Goal: Transaction & Acquisition: Purchase product/service

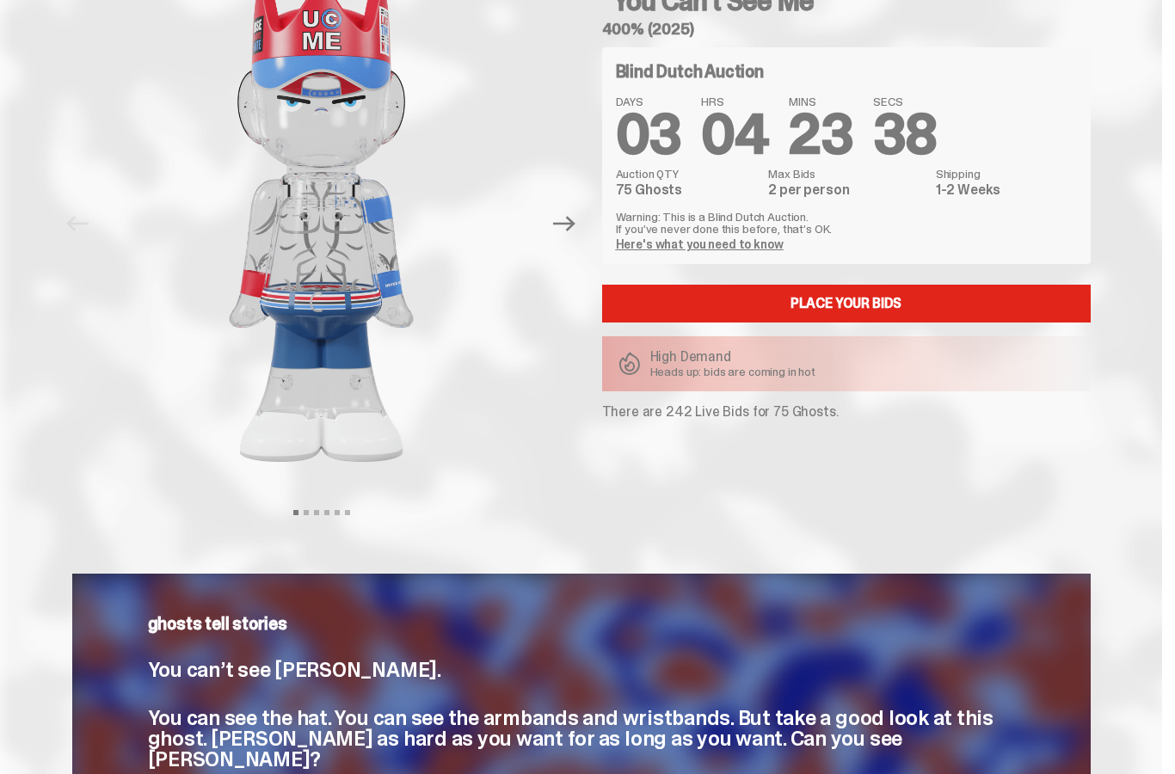
scroll to position [120, 0]
click at [861, 320] on link "Place your Bids" at bounding box center [846, 304] width 489 height 38
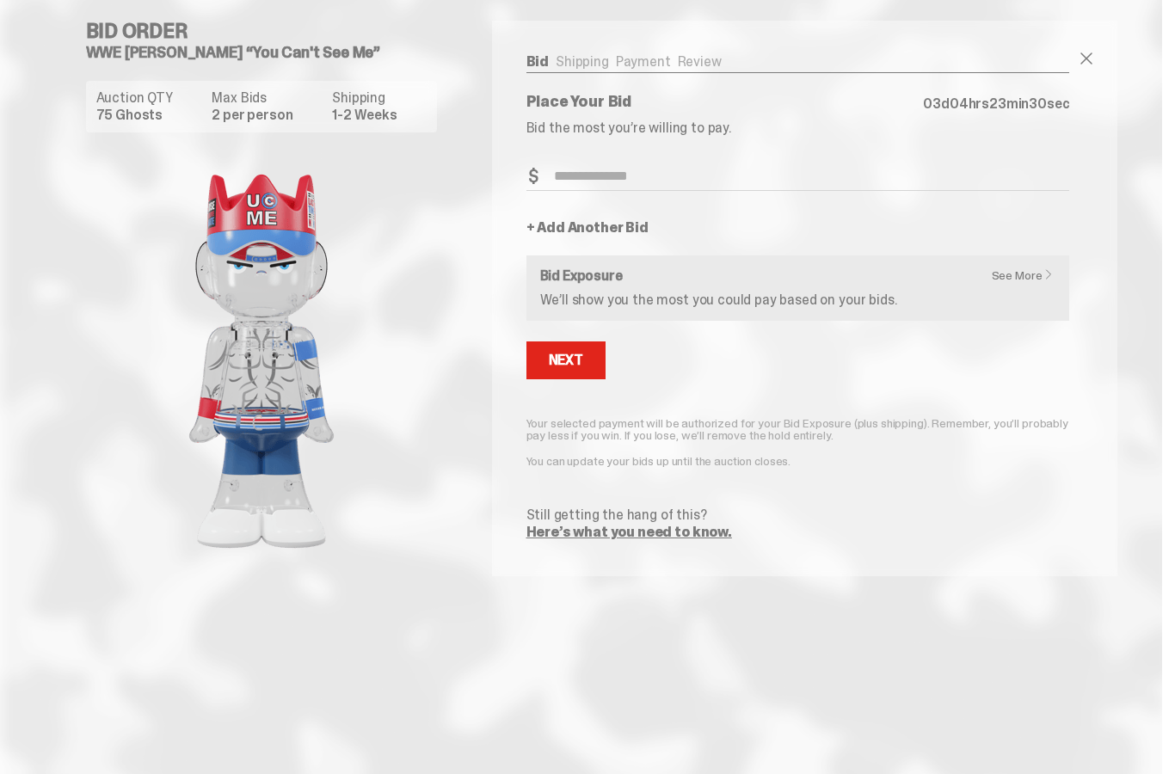
click at [685, 188] on input "Bid Amount" at bounding box center [799, 177] width 544 height 28
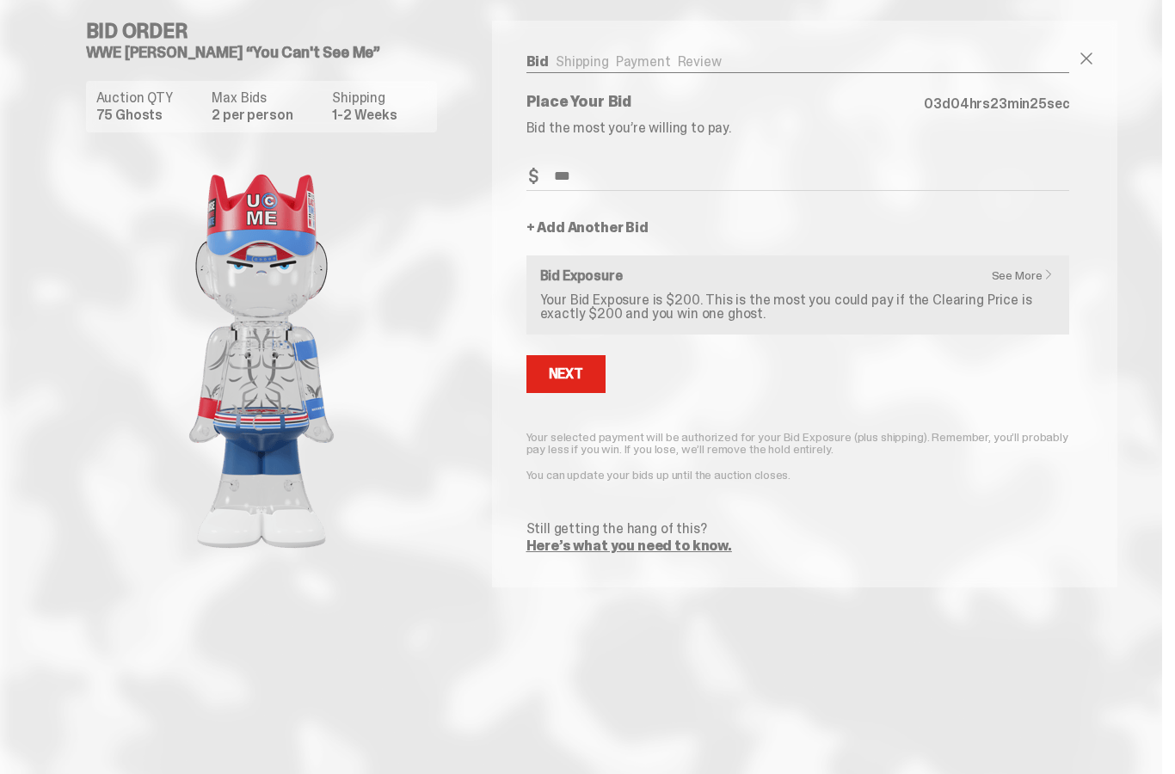
type input "***"
click at [634, 228] on link "+ Add Another Bid" at bounding box center [588, 228] width 122 height 14
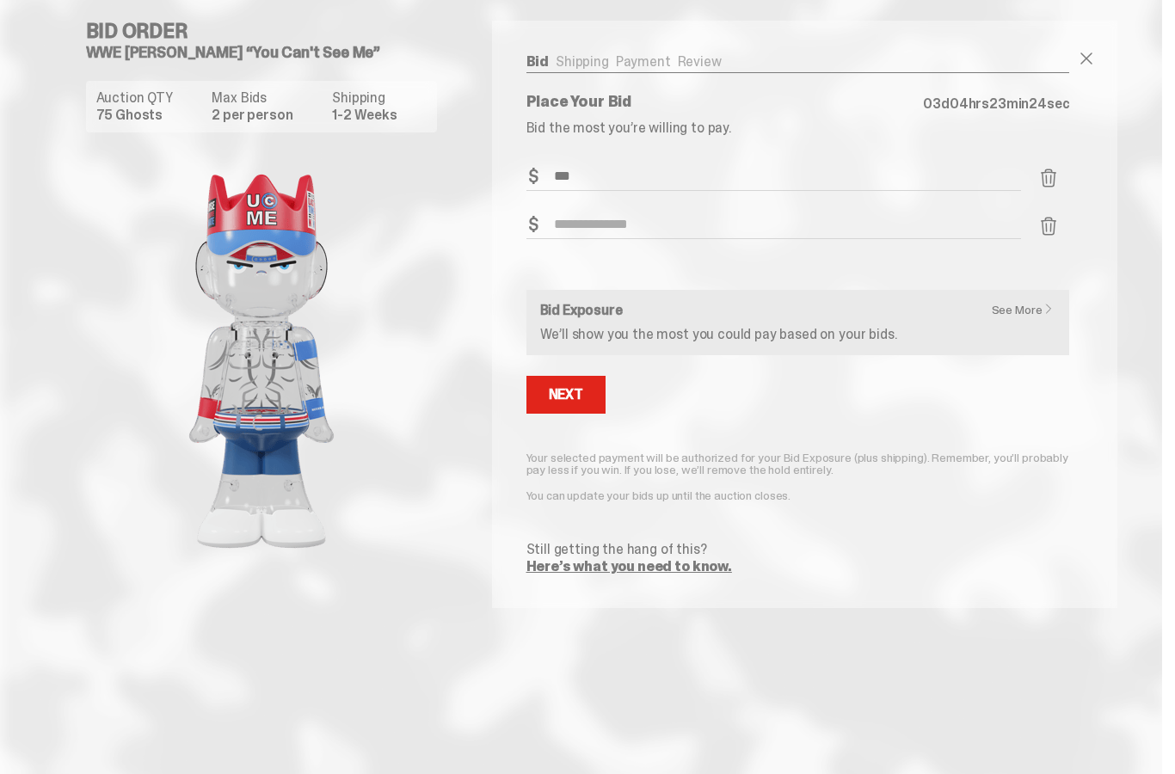
click at [652, 237] on input "Bid Amount" at bounding box center [775, 225] width 496 height 28
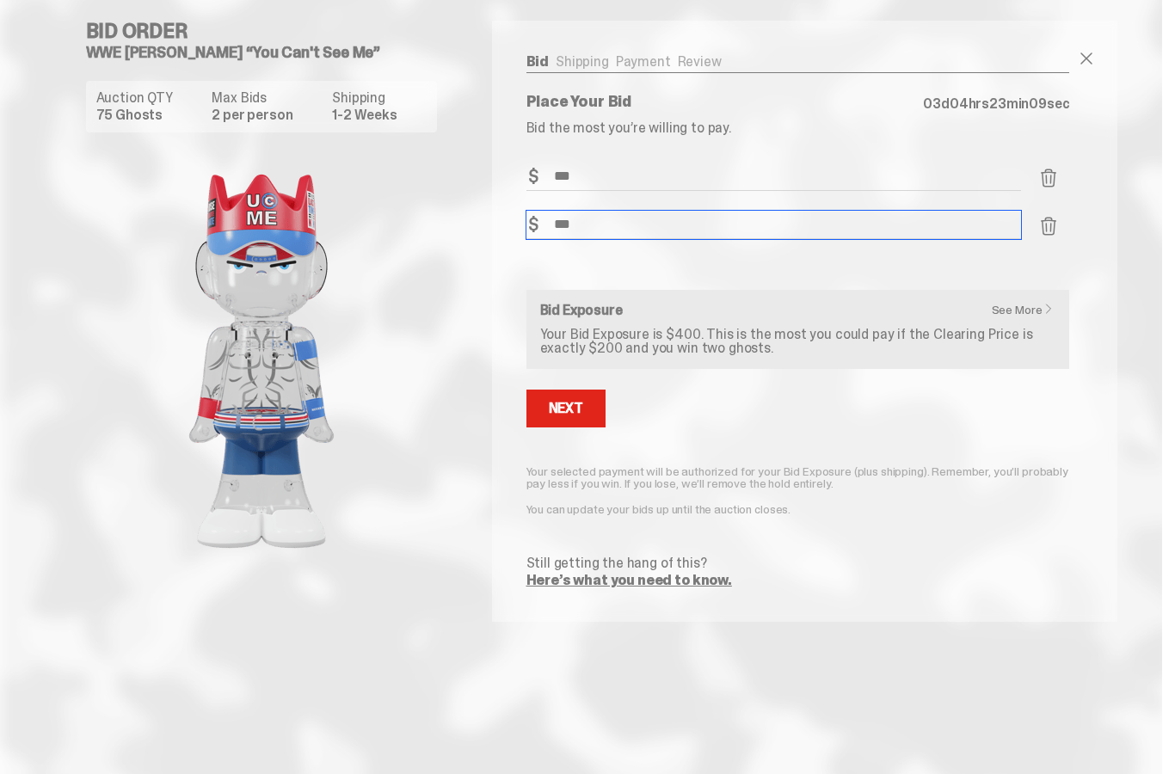
type input "***"
click at [583, 404] on div "Next" at bounding box center [566, 409] width 34 height 14
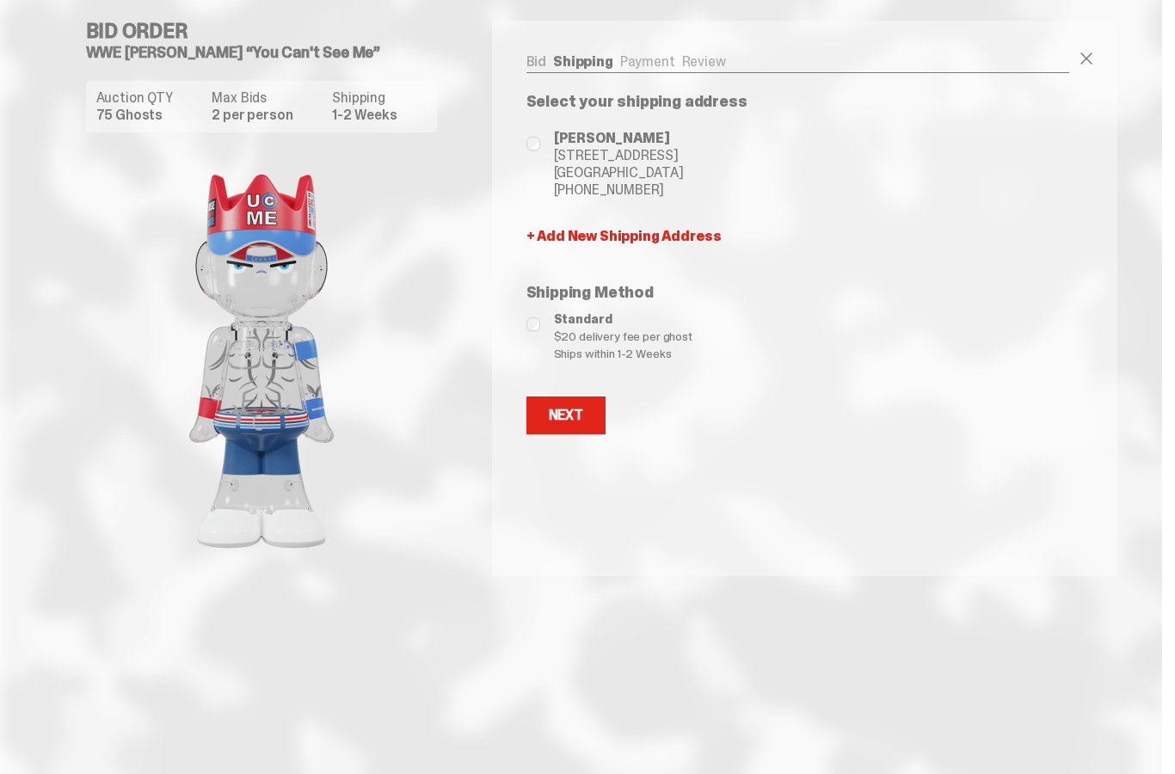
click at [638, 168] on span "[GEOGRAPHIC_DATA]" at bounding box center [619, 172] width 130 height 17
click at [590, 414] on button "Next" at bounding box center [566, 416] width 79 height 38
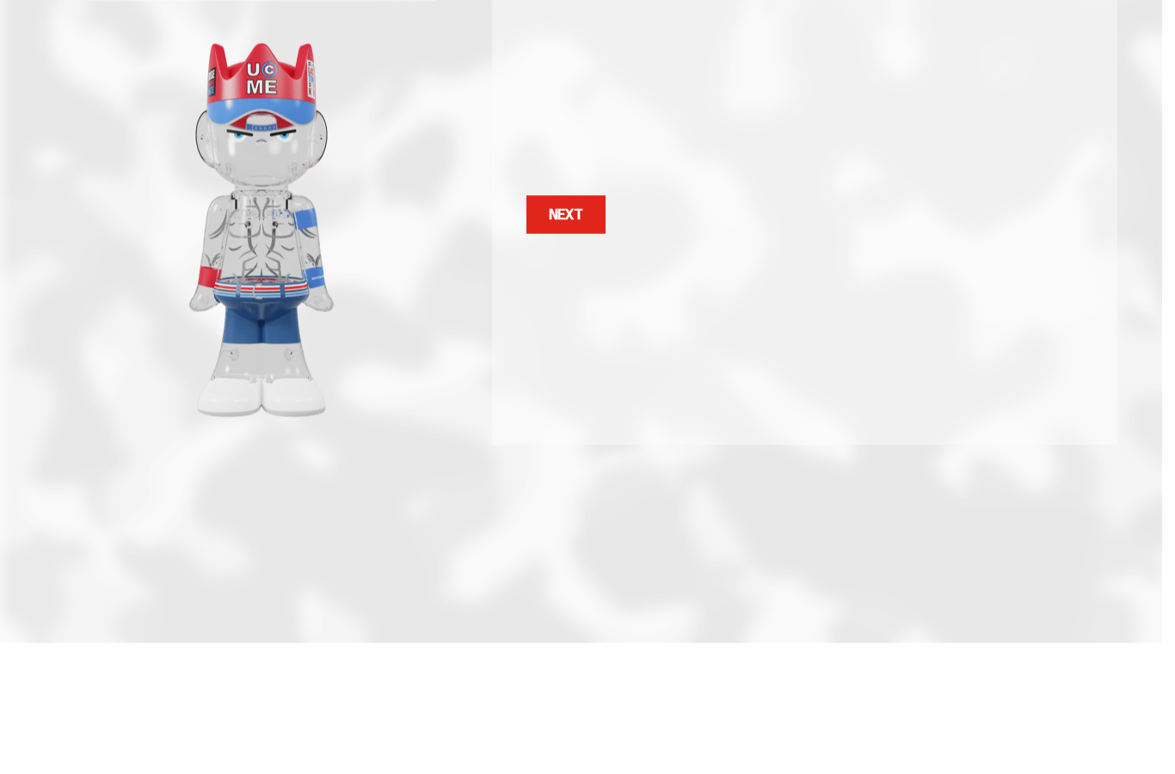
click at [590, 327] on button "Next Next" at bounding box center [566, 346] width 79 height 38
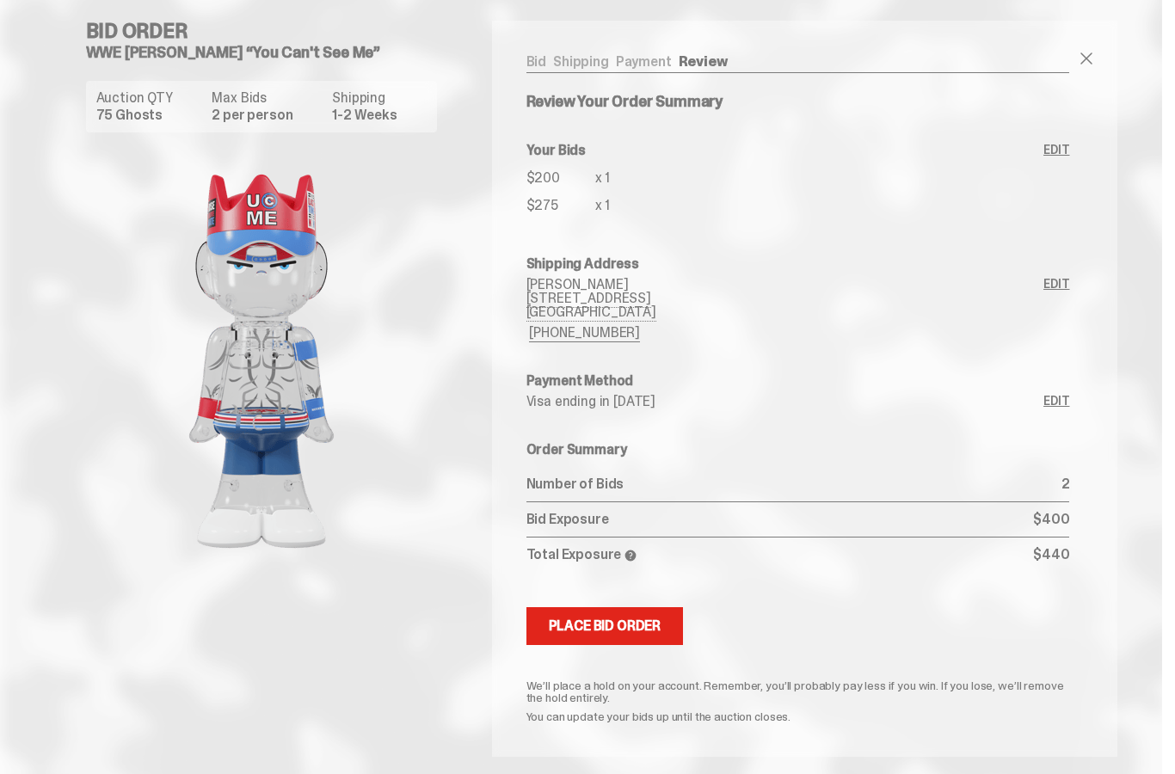
click at [645, 629] on div "Place Bid Order" at bounding box center [605, 627] width 113 height 14
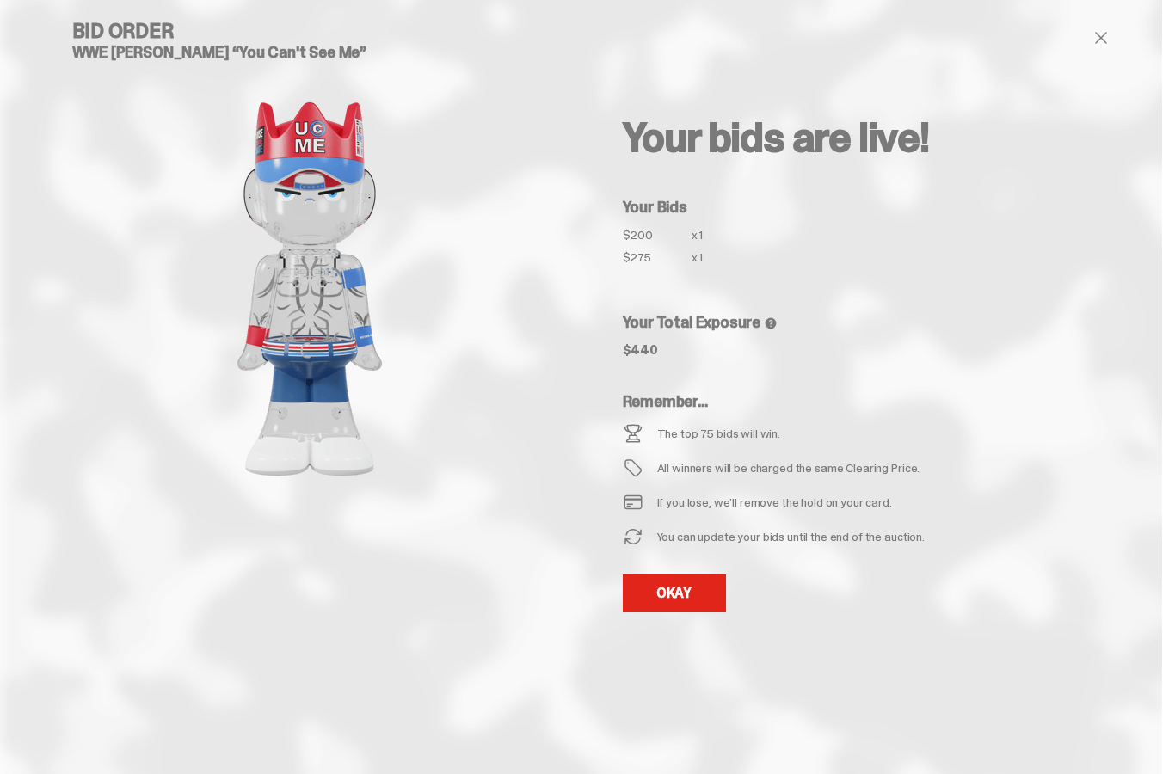
click at [687, 586] on link "OKAY" at bounding box center [674, 594] width 103 height 38
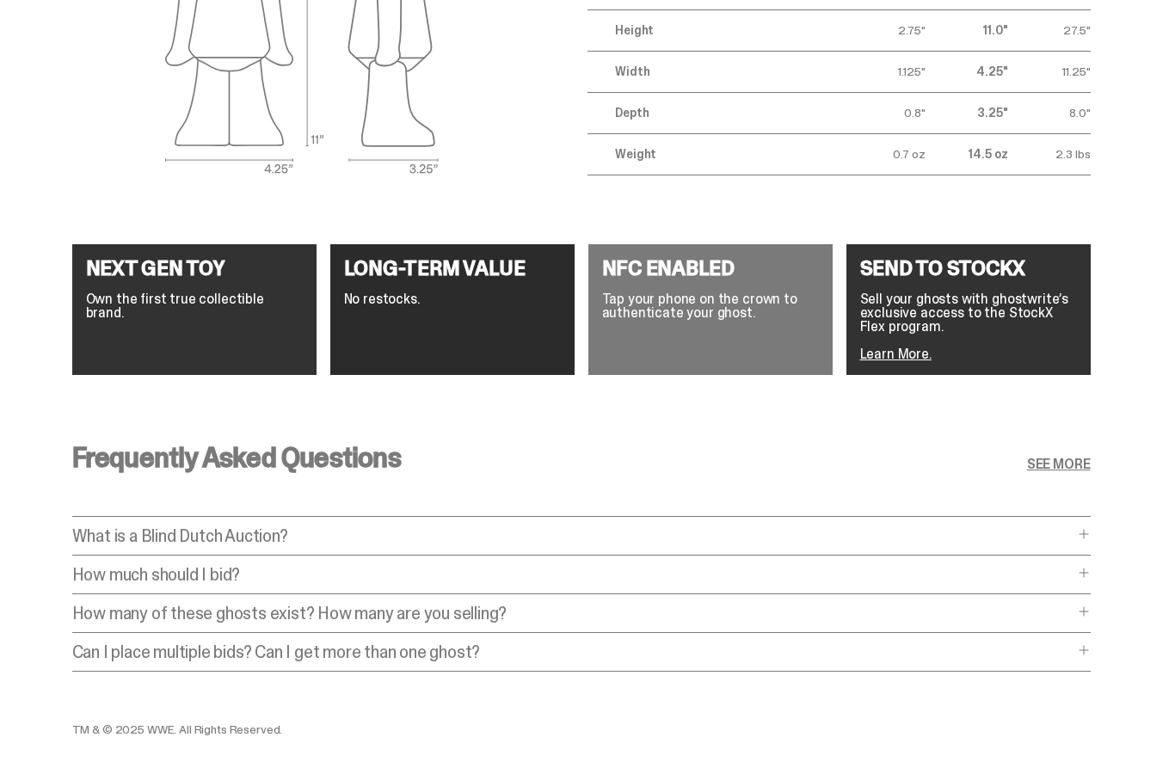
scroll to position [2986, 0]
